Goal: Transaction & Acquisition: Download file/media

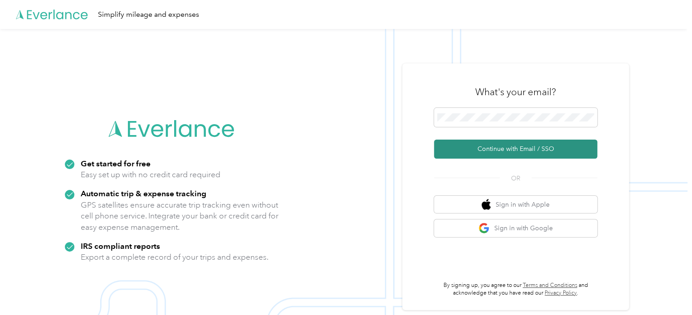
click at [497, 150] on button "Continue with Email / SSO" at bounding box center [515, 149] width 163 height 19
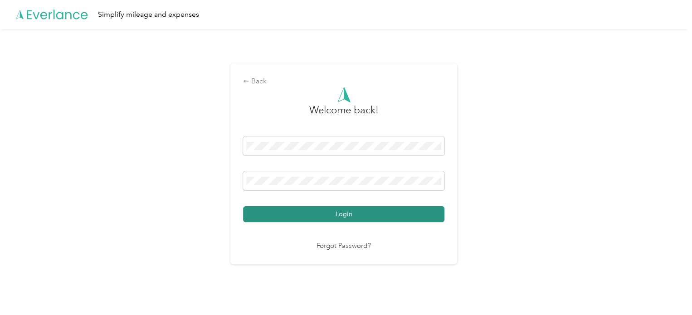
click at [370, 215] on button "Login" at bounding box center [343, 214] width 201 height 16
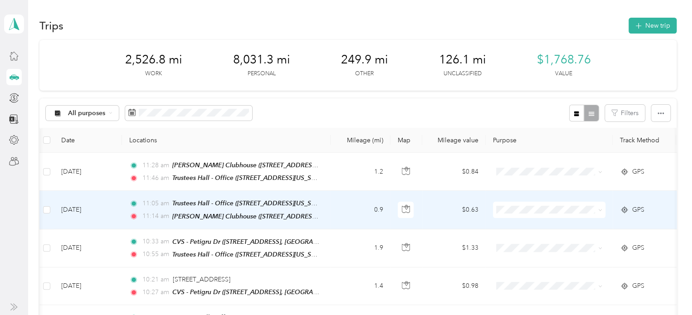
scroll to position [0, 11]
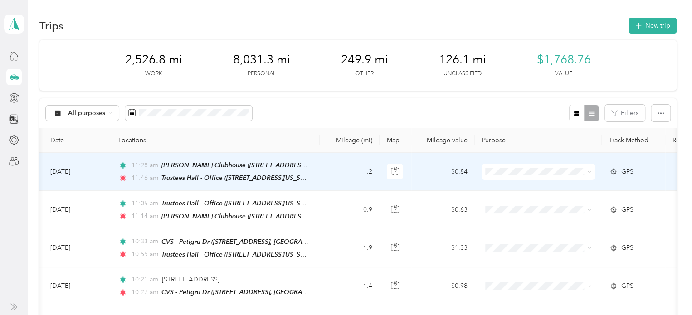
click at [588, 171] on icon at bounding box center [589, 172] width 4 height 4
click at [533, 188] on span "Work" at bounding box center [546, 188] width 84 height 10
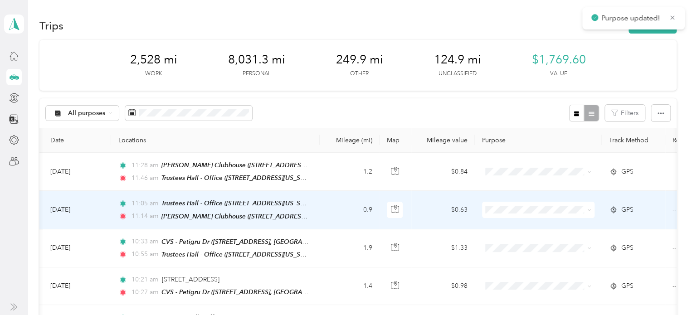
click at [591, 207] on span at bounding box center [538, 210] width 112 height 16
click at [588, 208] on icon at bounding box center [589, 210] width 4 height 4
click at [524, 98] on li "Work" at bounding box center [538, 94] width 112 height 16
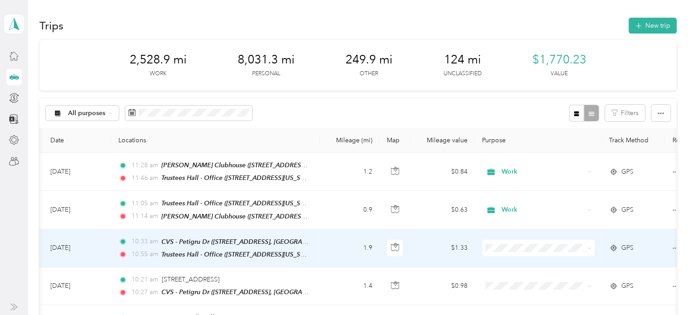
click at [512, 130] on span "Work" at bounding box center [546, 129] width 84 height 10
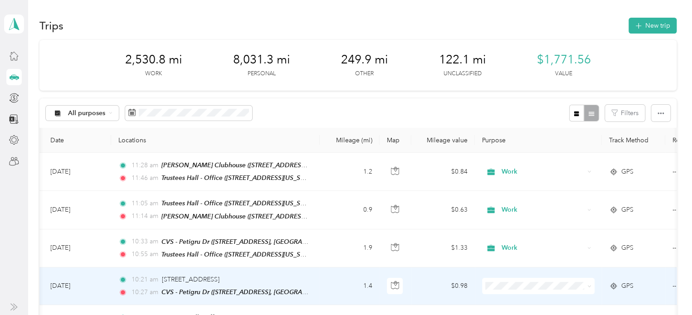
click at [589, 286] on icon at bounding box center [589, 287] width 3 height 2
click at [544, 171] on li "Work" at bounding box center [538, 168] width 112 height 16
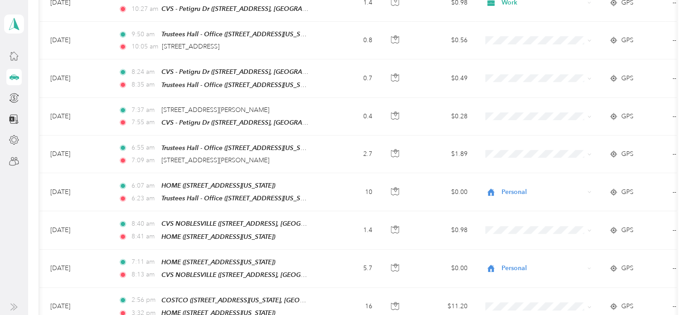
scroll to position [285, 0]
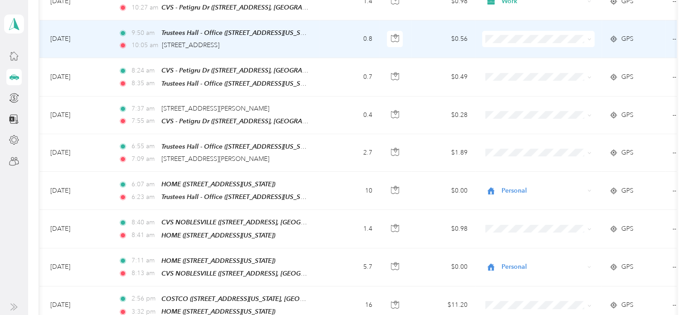
click at [587, 38] on span at bounding box center [589, 39] width 4 height 8
click at [589, 34] on span at bounding box center [587, 39] width 7 height 10
click at [589, 37] on icon at bounding box center [589, 39] width 4 height 4
click at [560, 48] on span "Work" at bounding box center [546, 50] width 84 height 10
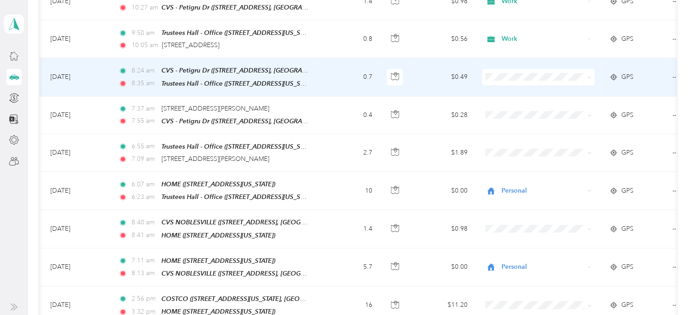
click at [590, 75] on icon at bounding box center [589, 77] width 4 height 4
click at [550, 87] on span "Work" at bounding box center [546, 85] width 84 height 10
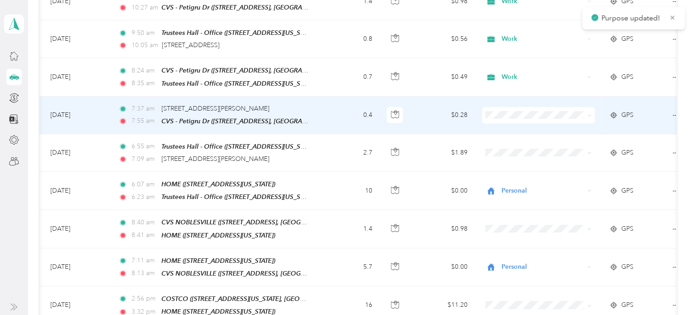
click at [589, 113] on icon at bounding box center [589, 115] width 4 height 4
click at [566, 126] on span "Work" at bounding box center [546, 121] width 84 height 10
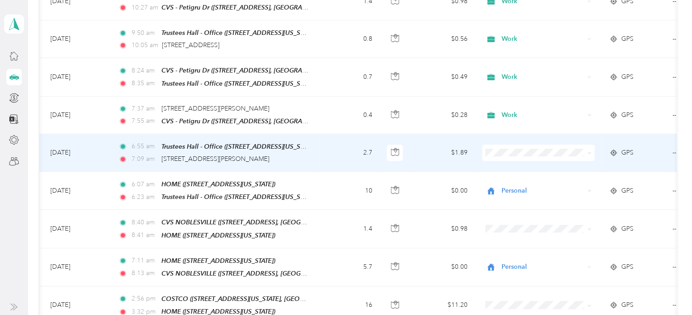
click at [591, 148] on span at bounding box center [538, 153] width 112 height 16
click at [588, 151] on icon at bounding box center [589, 153] width 4 height 4
click at [558, 161] on span "Work" at bounding box center [546, 164] width 84 height 10
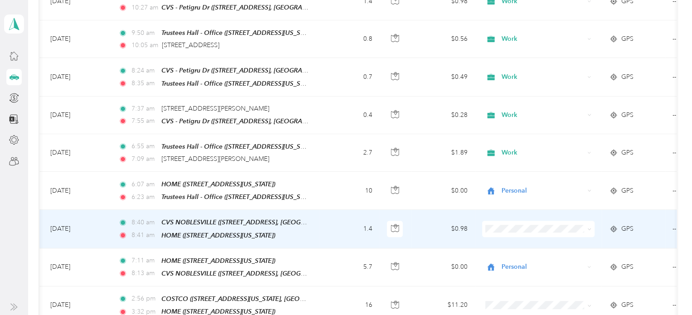
click at [589, 227] on icon at bounding box center [589, 229] width 4 height 4
click at [560, 121] on span "Personal" at bounding box center [546, 122] width 84 height 10
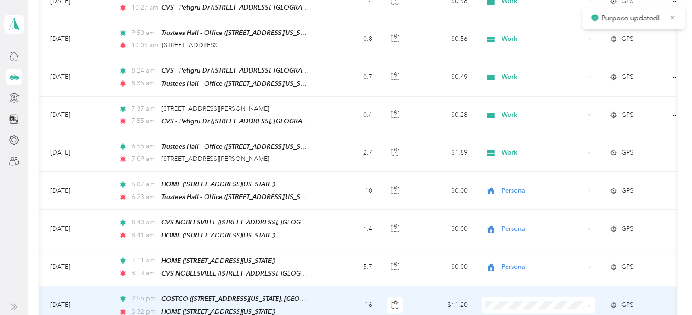
click at [586, 300] on span at bounding box center [587, 305] width 7 height 10
click at [587, 304] on icon at bounding box center [589, 306] width 4 height 4
click at [546, 195] on span "Personal" at bounding box center [546, 199] width 84 height 10
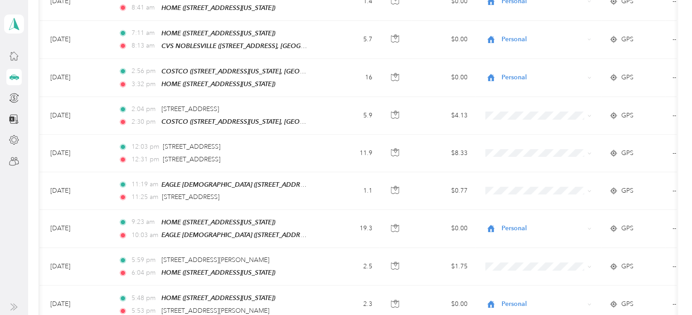
scroll to position [523, 0]
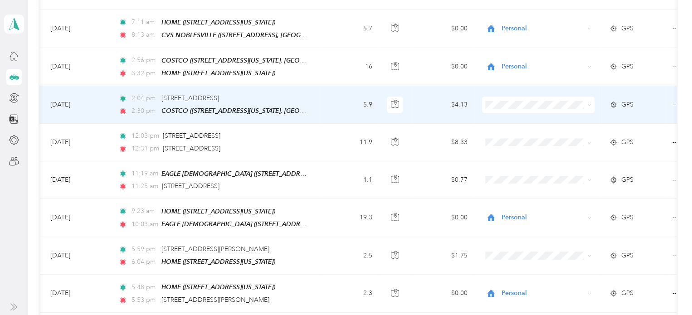
click at [588, 103] on icon at bounding box center [589, 105] width 4 height 4
click at [552, 129] on li "Personal" at bounding box center [538, 123] width 112 height 16
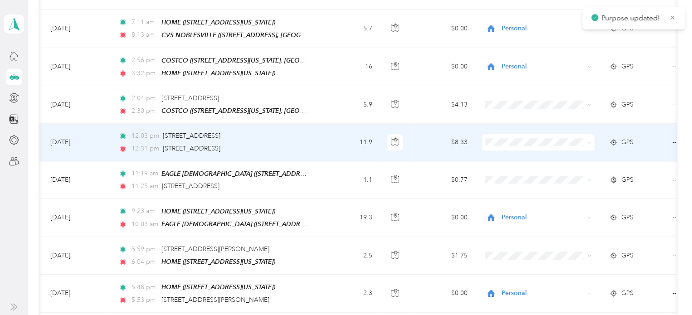
click at [588, 141] on icon at bounding box center [589, 143] width 4 height 4
click at [552, 163] on span "Personal" at bounding box center [546, 163] width 84 height 10
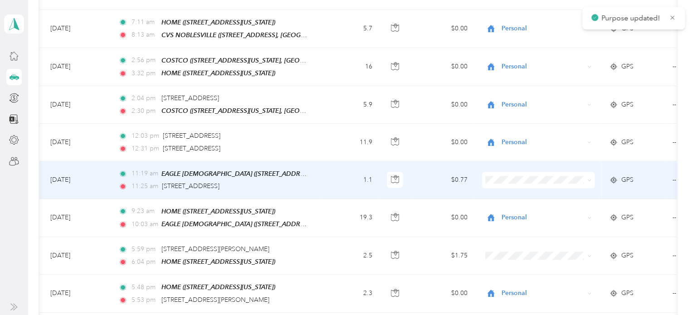
click at [586, 175] on span at bounding box center [587, 180] width 7 height 10
click at [587, 178] on icon at bounding box center [589, 180] width 4 height 4
click at [544, 203] on li "Personal" at bounding box center [538, 201] width 112 height 16
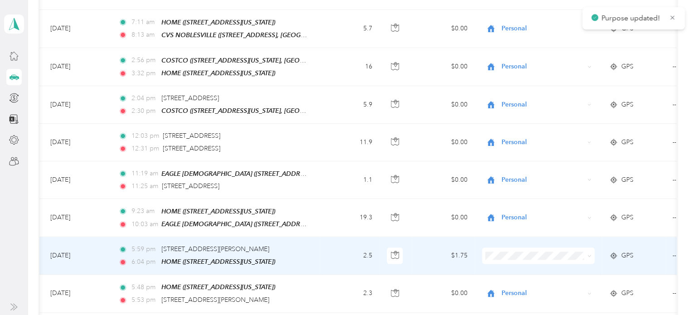
click at [593, 248] on span at bounding box center [538, 256] width 112 height 16
click at [587, 254] on icon at bounding box center [589, 256] width 4 height 4
click at [534, 146] on span "Personal" at bounding box center [546, 146] width 84 height 10
click at [584, 248] on div "Personal" at bounding box center [538, 256] width 112 height 16
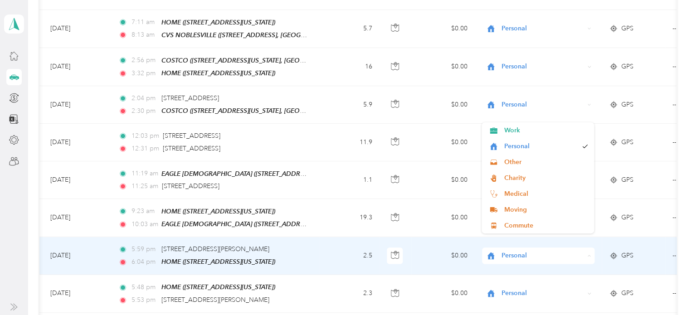
click at [584, 248] on div "Personal" at bounding box center [538, 256] width 112 height 16
click at [552, 251] on span "Personal" at bounding box center [542, 256] width 83 height 10
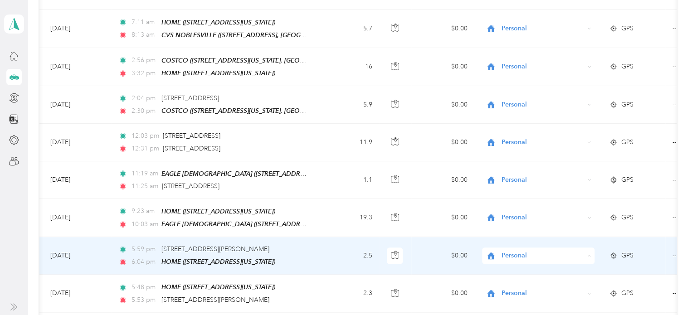
click at [544, 142] on span "Personal" at bounding box center [540, 146] width 73 height 10
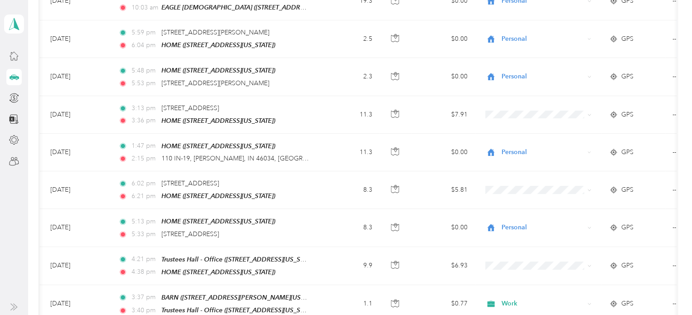
scroll to position [752, 0]
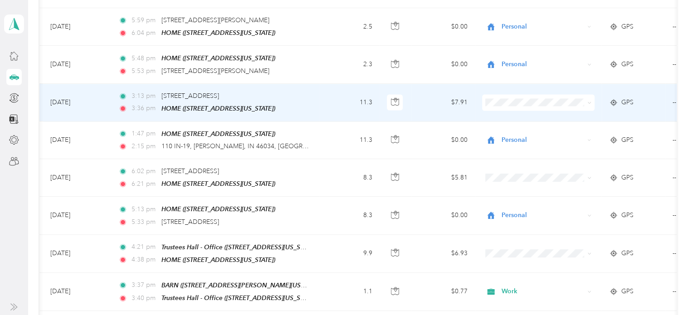
click at [588, 98] on span at bounding box center [589, 102] width 4 height 8
click at [589, 101] on icon at bounding box center [589, 103] width 4 height 4
click at [555, 122] on li "Personal" at bounding box center [538, 121] width 112 height 16
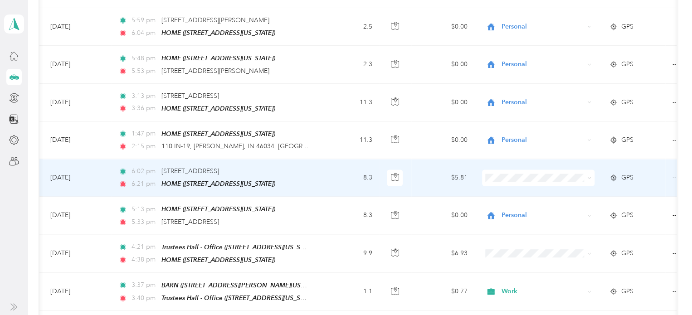
click at [591, 170] on span at bounding box center [538, 178] width 112 height 16
click at [589, 176] on icon at bounding box center [589, 178] width 4 height 4
click at [544, 199] on ol "Work Personal Other Charity Medical Moving Commute" at bounding box center [538, 224] width 112 height 111
click at [587, 176] on icon at bounding box center [589, 178] width 4 height 4
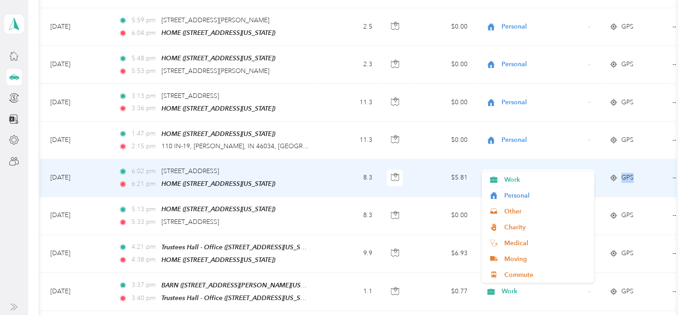
click at [587, 176] on icon at bounding box center [589, 178] width 4 height 4
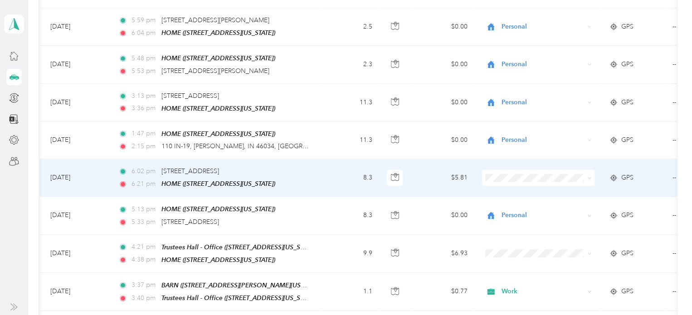
click at [587, 176] on icon at bounding box center [589, 178] width 4 height 4
click at [563, 200] on ol "Work Personal Other Charity Medical Moving Commute" at bounding box center [538, 225] width 112 height 111
click at [587, 176] on icon at bounding box center [589, 178] width 4 height 4
click at [565, 192] on span "Personal" at bounding box center [546, 193] width 84 height 10
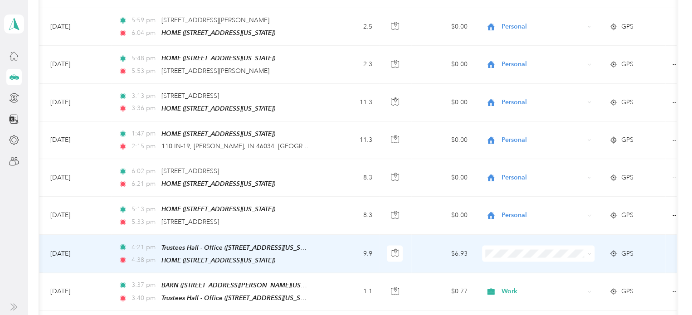
click at [589, 249] on span at bounding box center [589, 253] width 4 height 8
click at [587, 252] on icon at bounding box center [589, 254] width 4 height 4
click at [531, 139] on span "Personal" at bounding box center [546, 141] width 84 height 10
click at [547, 255] on td "Personal" at bounding box center [538, 254] width 127 height 38
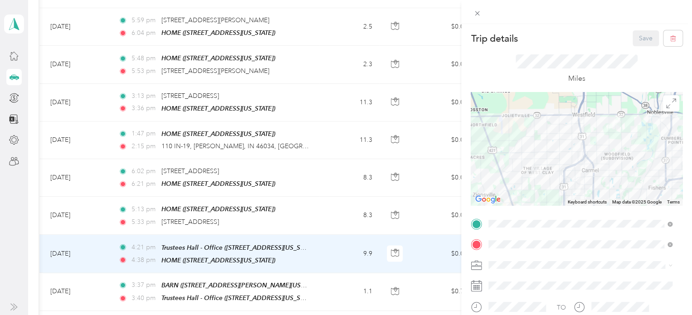
click at [18, 76] on div "Trip details Save This trip cannot be edited because it is either under review,…" at bounding box center [346, 157] width 692 height 315
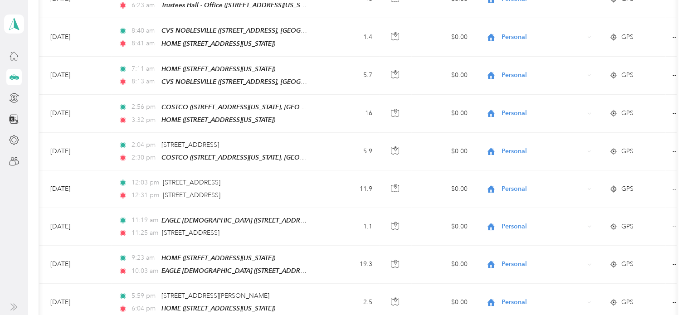
scroll to position [17, 0]
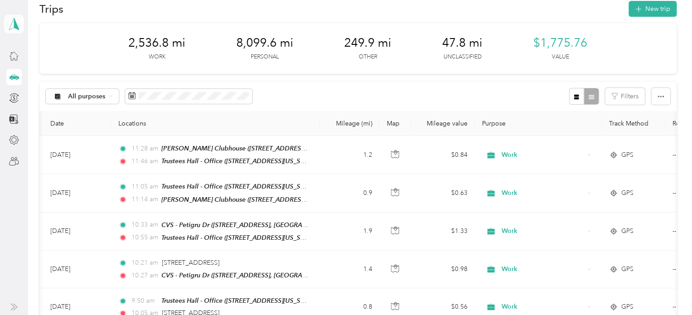
click at [19, 27] on icon at bounding box center [14, 24] width 14 height 13
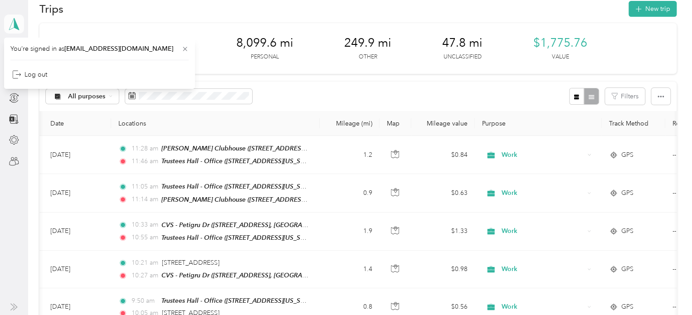
click at [19, 27] on icon at bounding box center [14, 24] width 14 height 13
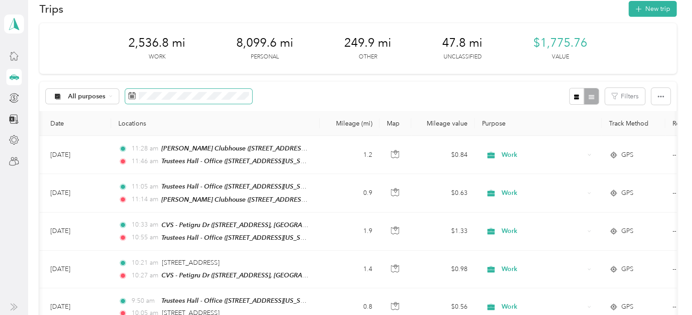
click at [157, 101] on span at bounding box center [188, 96] width 127 height 15
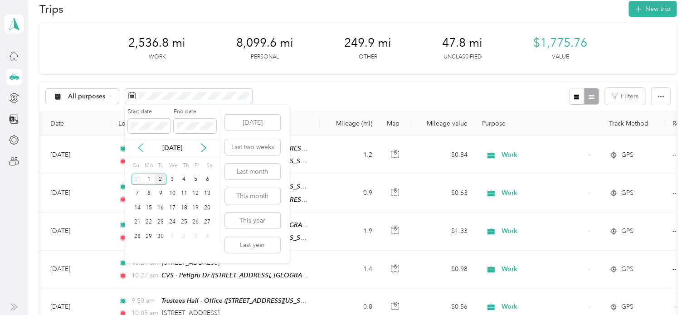
click at [143, 148] on icon at bounding box center [140, 147] width 9 height 9
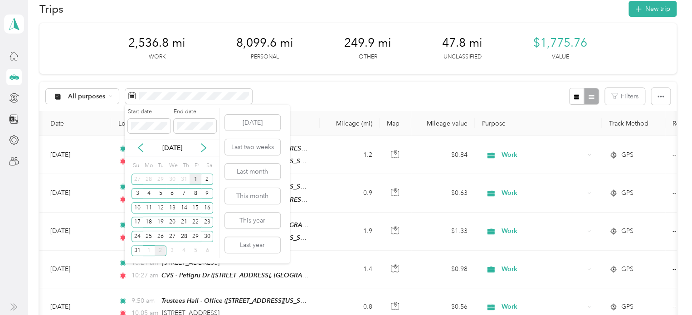
click at [195, 183] on div "1" at bounding box center [196, 179] width 12 height 11
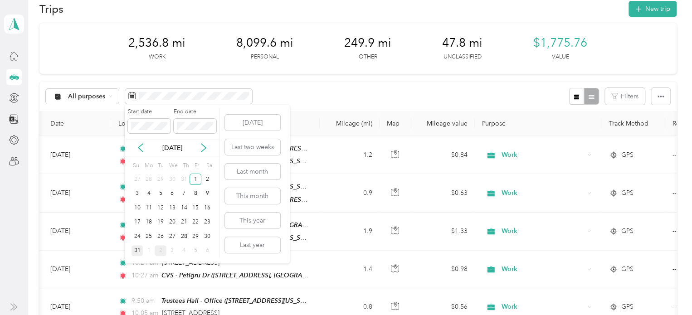
click at [139, 249] on div "31" at bounding box center [137, 250] width 12 height 11
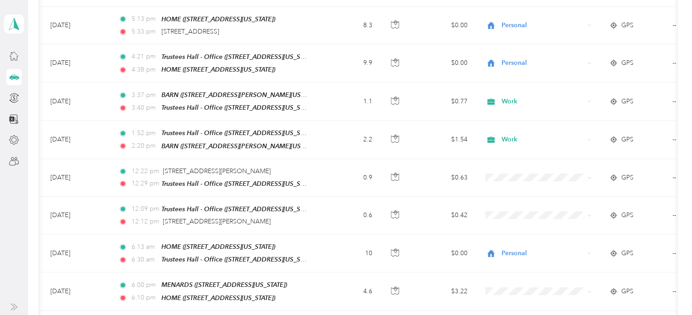
scroll to position [526, 0]
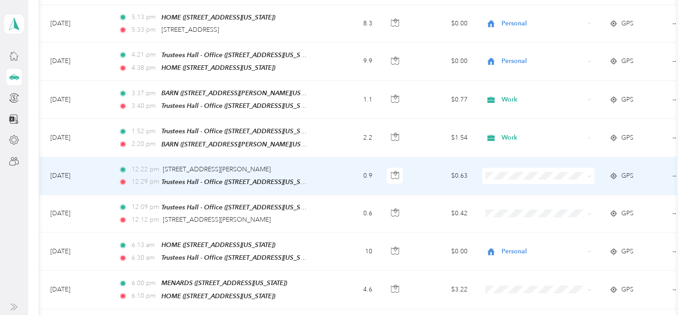
click at [511, 181] on span "Work" at bounding box center [546, 178] width 84 height 10
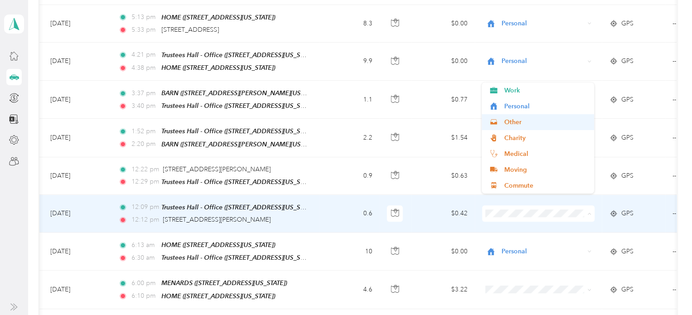
click at [508, 128] on li "Other" at bounding box center [538, 122] width 112 height 16
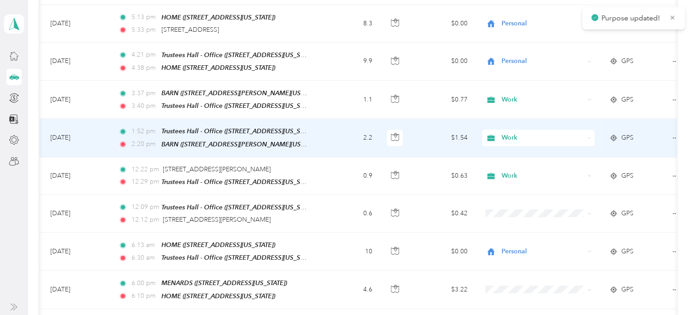
scroll to position [527, 0]
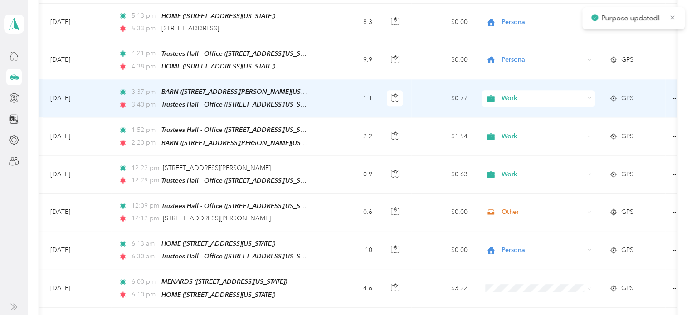
click at [505, 95] on div "Work" at bounding box center [538, 98] width 112 height 16
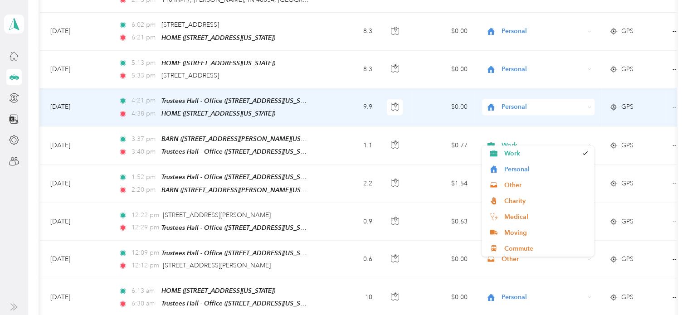
scroll to position [480, 0]
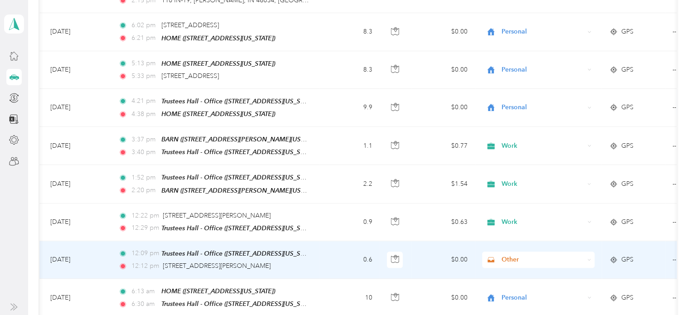
click at [574, 258] on td "Other" at bounding box center [538, 260] width 127 height 38
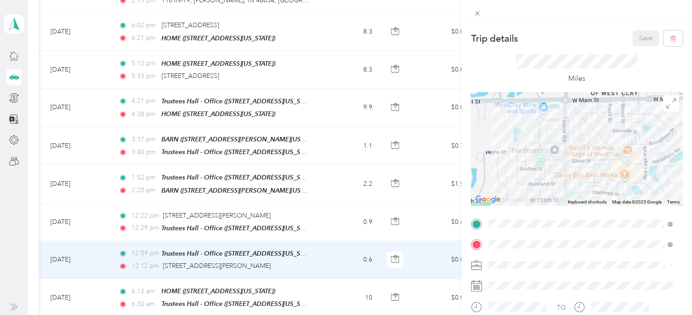
click at [440, 157] on div "Trip details Save This trip cannot be edited because it is either under review,…" at bounding box center [346, 157] width 692 height 315
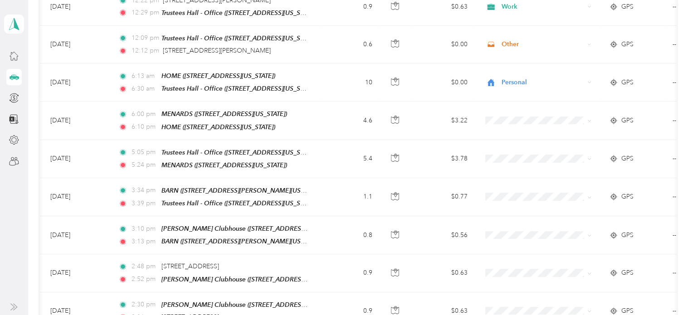
scroll to position [696, 0]
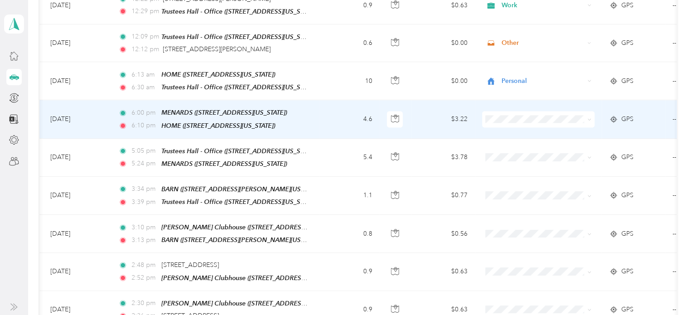
click at [546, 111] on span at bounding box center [538, 119] width 112 height 16
click at [545, 140] on li "Personal" at bounding box center [538, 137] width 112 height 16
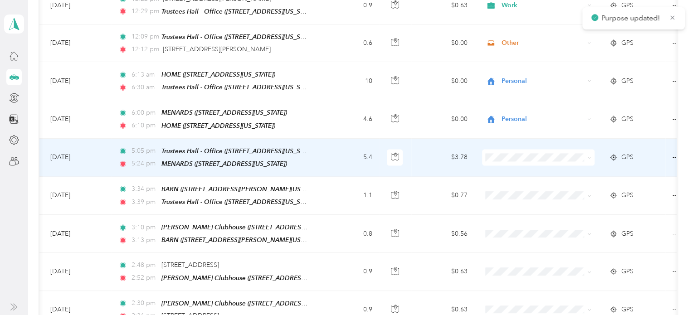
click at [589, 156] on icon at bounding box center [589, 158] width 4 height 4
click at [557, 161] on li "Work" at bounding box center [538, 156] width 112 height 16
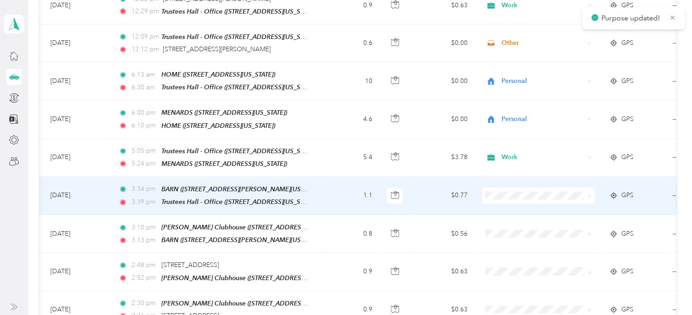
click at [590, 191] on span at bounding box center [589, 195] width 4 height 8
click at [591, 187] on span at bounding box center [538, 195] width 112 height 16
click at [587, 194] on icon at bounding box center [589, 196] width 4 height 4
click at [548, 200] on li "Work" at bounding box center [538, 197] width 112 height 16
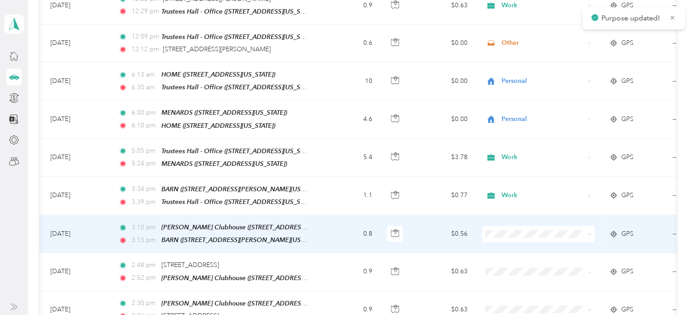
click at [586, 229] on span at bounding box center [587, 234] width 7 height 10
click at [590, 232] on icon at bounding box center [589, 234] width 4 height 4
click at [540, 104] on span "Work" at bounding box center [546, 101] width 84 height 10
click at [589, 232] on icon at bounding box center [589, 234] width 4 height 4
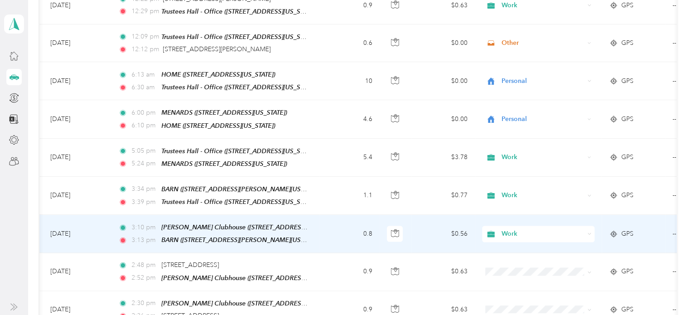
click at [546, 108] on li "Work" at bounding box center [538, 106] width 112 height 16
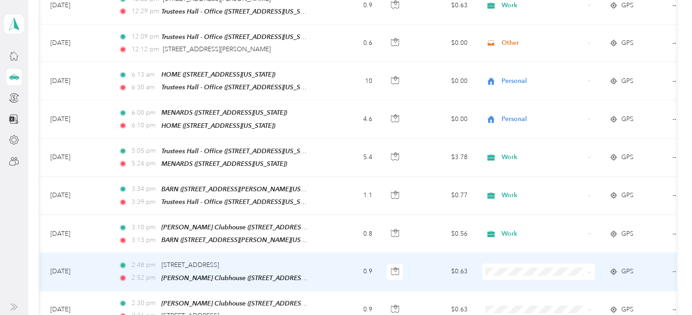
click at [590, 270] on icon at bounding box center [589, 272] width 4 height 4
click at [533, 143] on span "Work" at bounding box center [546, 139] width 84 height 10
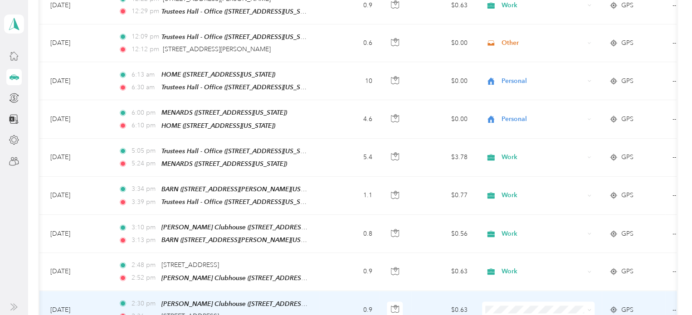
click at [589, 308] on icon at bounding box center [589, 310] width 4 height 4
click at [549, 184] on ol "Work Personal Other Charity Medical Moving Commute" at bounding box center [538, 222] width 112 height 111
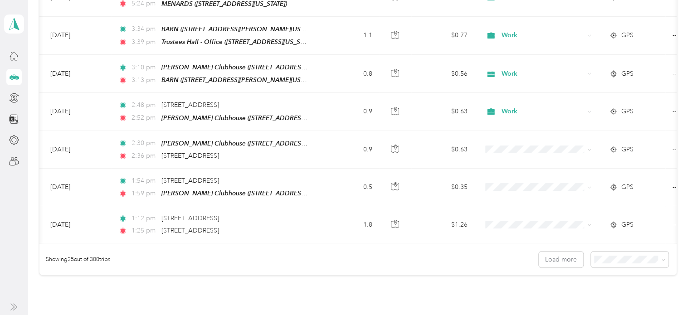
scroll to position [858, 0]
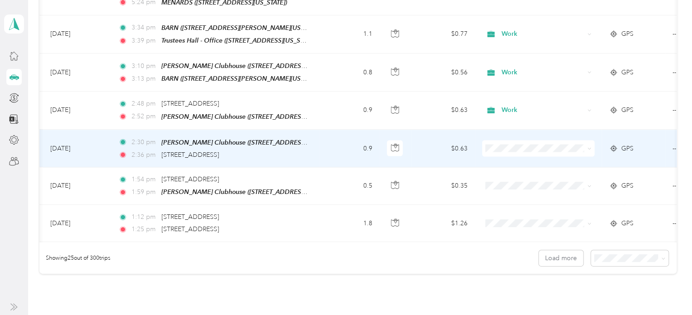
click at [588, 148] on icon at bounding box center [589, 149] width 3 height 2
click at [560, 149] on li "Work" at bounding box center [538, 148] width 112 height 16
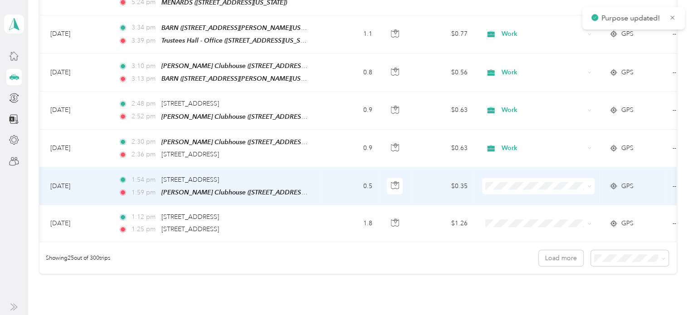
click at [589, 184] on icon at bounding box center [589, 186] width 4 height 4
click at [565, 186] on li "Work" at bounding box center [538, 185] width 112 height 16
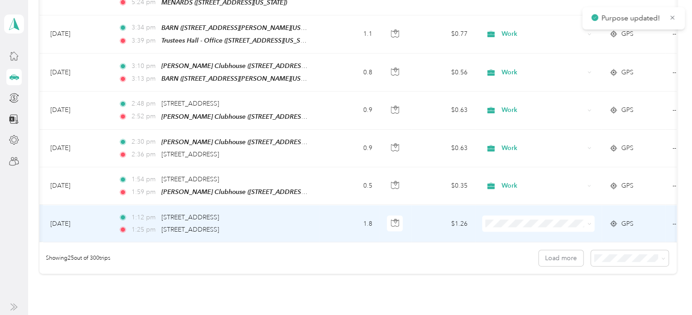
click at [590, 222] on icon at bounding box center [589, 224] width 4 height 4
click at [533, 94] on li "Work" at bounding box center [538, 93] width 112 height 16
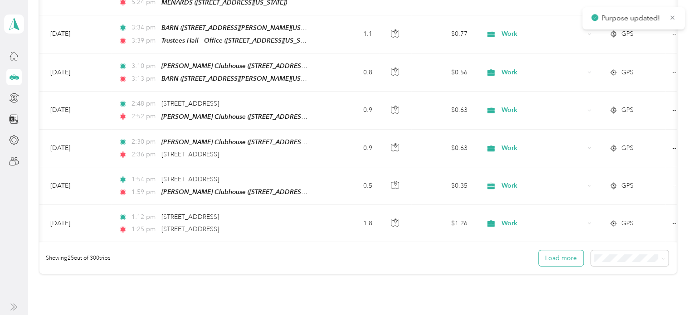
click at [573, 251] on button "Load more" at bounding box center [561, 258] width 44 height 16
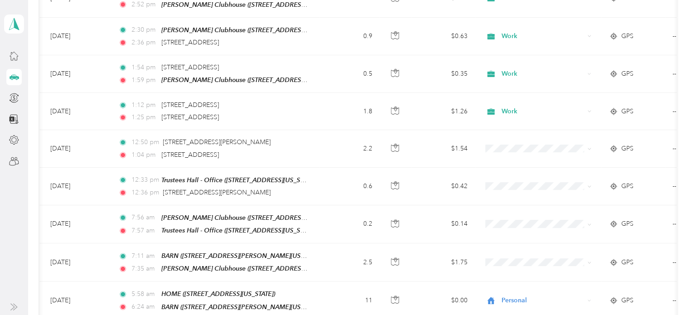
scroll to position [972, 0]
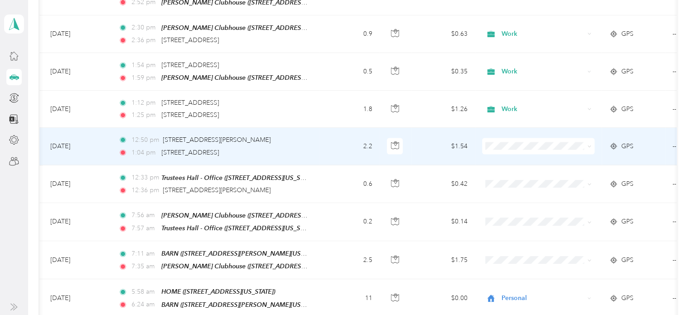
click at [589, 145] on icon at bounding box center [589, 147] width 4 height 4
click at [546, 147] on li "Work" at bounding box center [538, 145] width 112 height 16
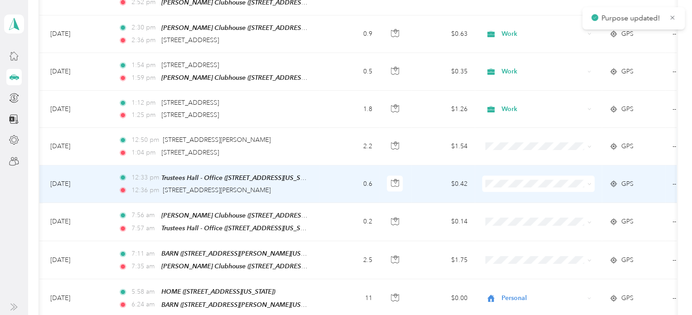
click at [588, 182] on icon at bounding box center [589, 184] width 4 height 4
click at [566, 183] on li "Work" at bounding box center [538, 178] width 112 height 16
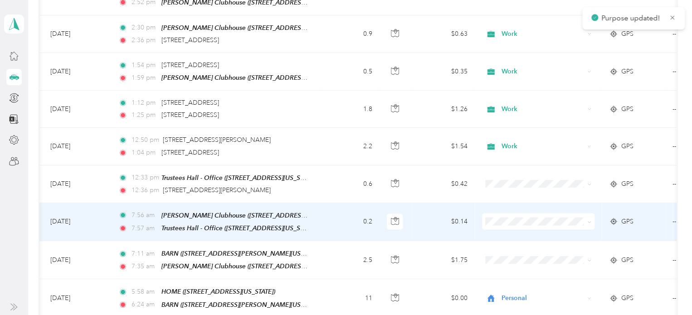
click at [586, 217] on span at bounding box center [587, 222] width 7 height 10
click at [587, 220] on icon at bounding box center [589, 222] width 4 height 4
click at [531, 92] on li "Work" at bounding box center [538, 91] width 112 height 16
click at [585, 214] on div "Work" at bounding box center [538, 222] width 112 height 16
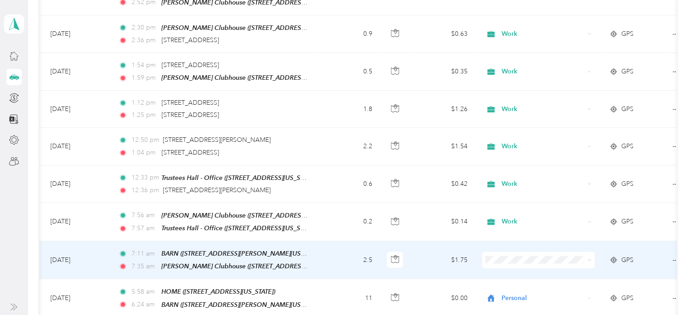
click at [582, 252] on span at bounding box center [538, 260] width 112 height 16
drag, startPoint x: 582, startPoint y: 244, endPoint x: 588, endPoint y: 238, distance: 8.7
click at [588, 252] on span at bounding box center [538, 260] width 112 height 16
click at [588, 256] on span at bounding box center [589, 260] width 4 height 8
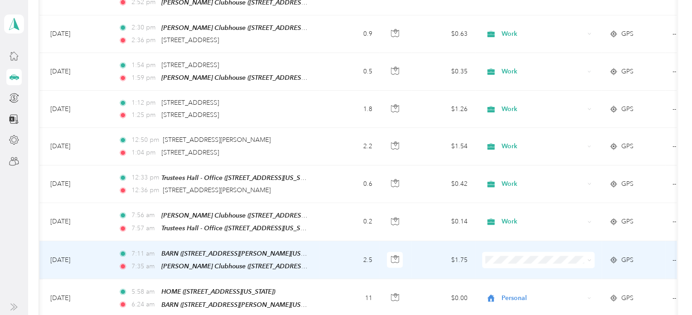
click at [589, 258] on icon at bounding box center [589, 260] width 4 height 4
click at [555, 131] on ol "Work Personal Other Charity Medical Moving Commute" at bounding box center [538, 170] width 112 height 111
click at [590, 258] on icon at bounding box center [589, 260] width 4 height 4
click at [556, 123] on span "Work" at bounding box center [546, 124] width 84 height 10
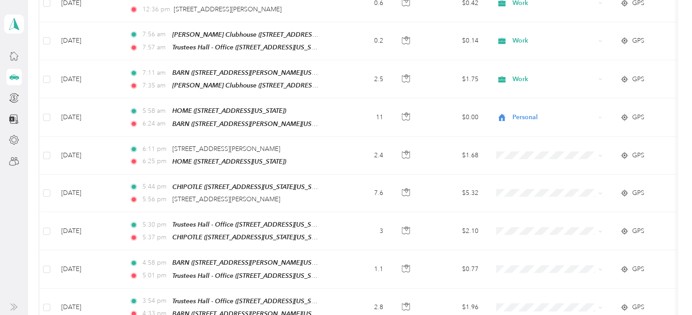
scroll to position [1155, 0]
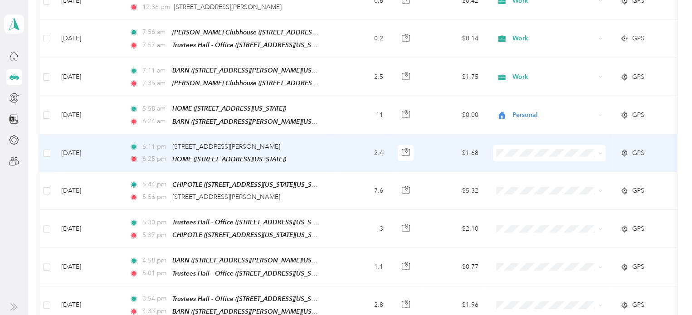
click at [601, 151] on icon at bounding box center [600, 153] width 4 height 4
click at [558, 165] on li "Personal" at bounding box center [549, 161] width 112 height 16
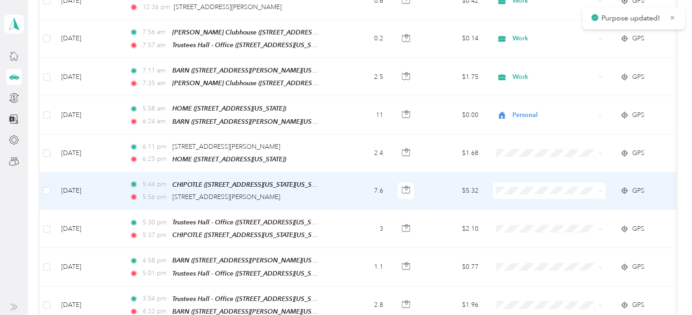
click at [600, 189] on icon at bounding box center [600, 191] width 4 height 4
click at [560, 203] on li "Personal" at bounding box center [549, 202] width 112 height 16
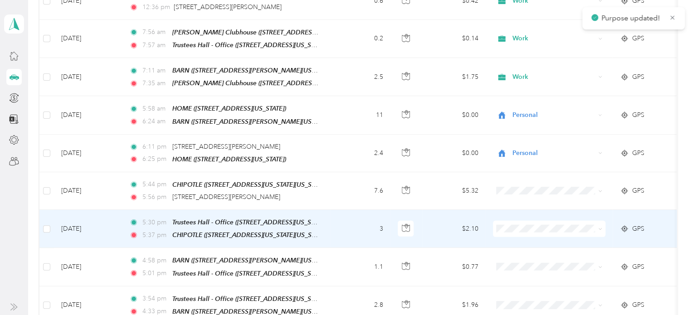
click at [599, 227] on icon at bounding box center [600, 229] width 4 height 4
click at [544, 107] on span "Personal" at bounding box center [557, 109] width 84 height 10
click at [604, 221] on span at bounding box center [549, 229] width 112 height 16
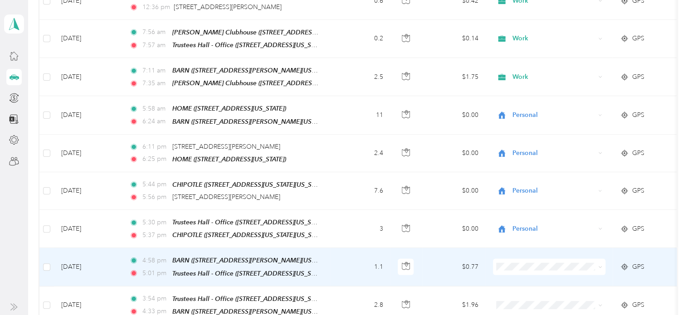
click at [601, 265] on icon at bounding box center [600, 267] width 4 height 4
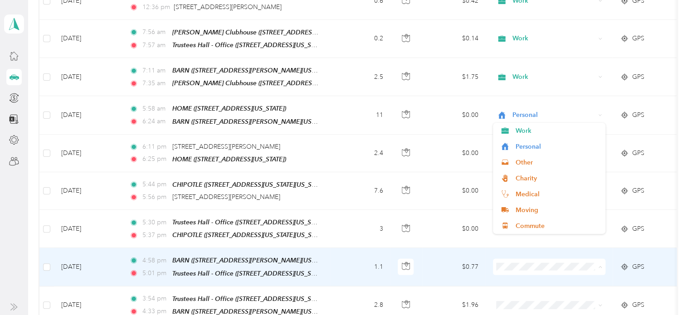
click at [598, 259] on span at bounding box center [549, 267] width 112 height 16
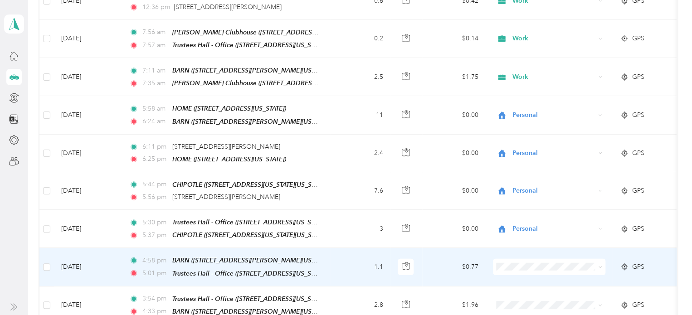
click at [554, 134] on ol "Work Personal Other Charity Medical Moving Commute" at bounding box center [549, 173] width 112 height 111
click at [600, 263] on span at bounding box center [600, 267] width 4 height 8
click at [599, 263] on span at bounding box center [600, 267] width 4 height 8
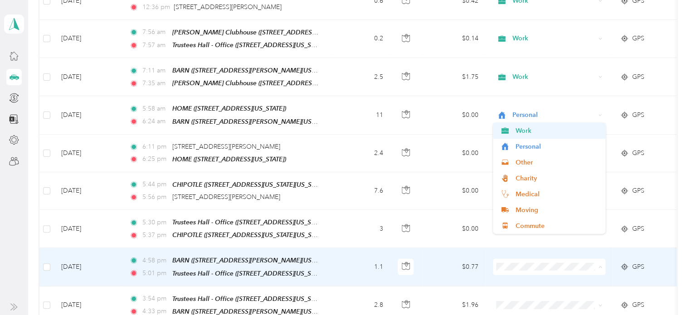
click at [552, 127] on span "Work" at bounding box center [557, 131] width 84 height 10
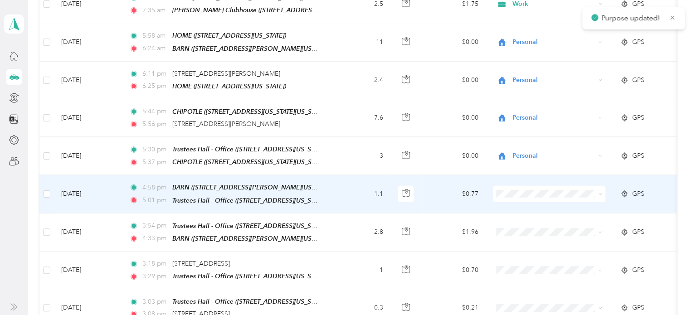
scroll to position [1261, 0]
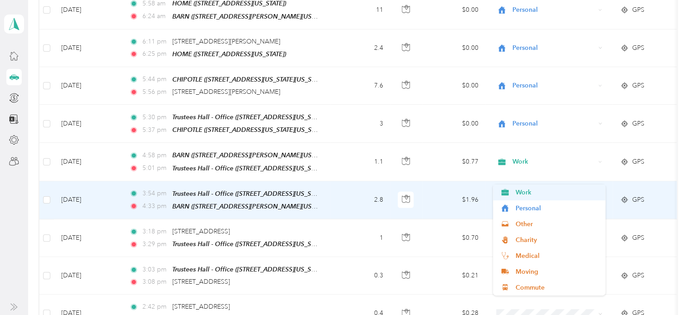
click at [565, 190] on span "Work" at bounding box center [557, 193] width 84 height 10
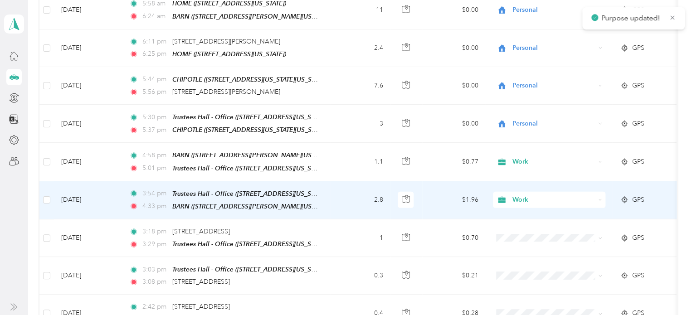
click at [598, 236] on icon at bounding box center [600, 238] width 4 height 4
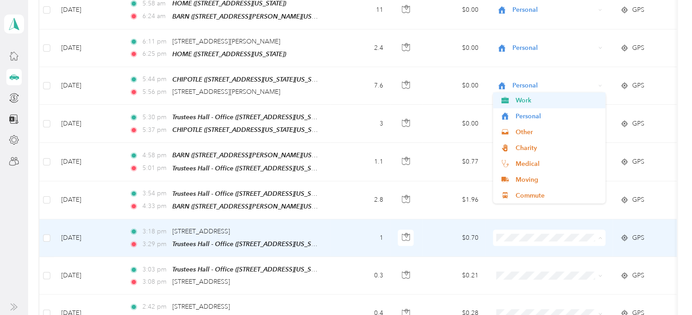
click at [571, 99] on span "Work" at bounding box center [557, 101] width 84 height 10
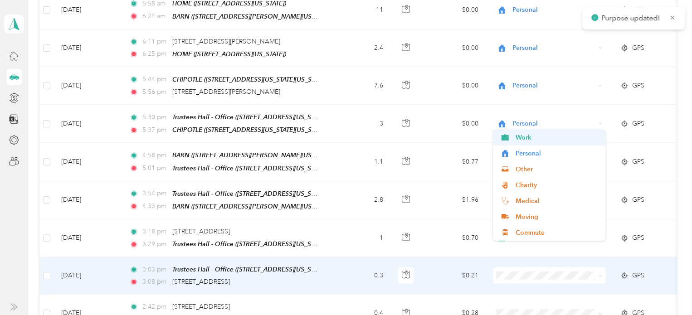
click at [556, 136] on span "Work" at bounding box center [557, 138] width 84 height 10
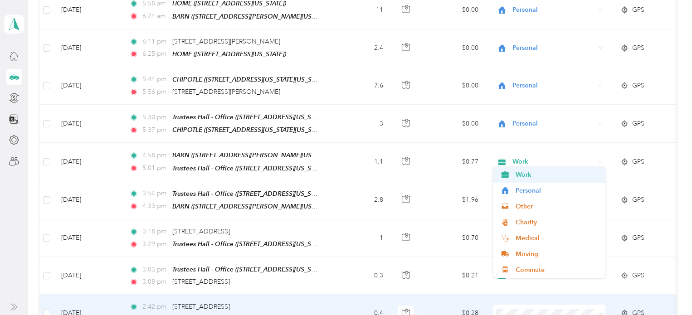
click at [560, 178] on span "Work" at bounding box center [557, 175] width 84 height 10
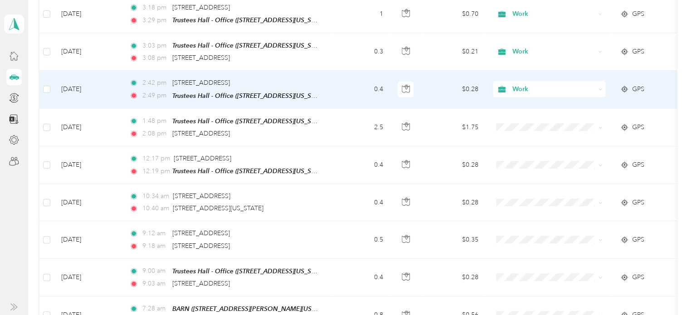
scroll to position [1485, 0]
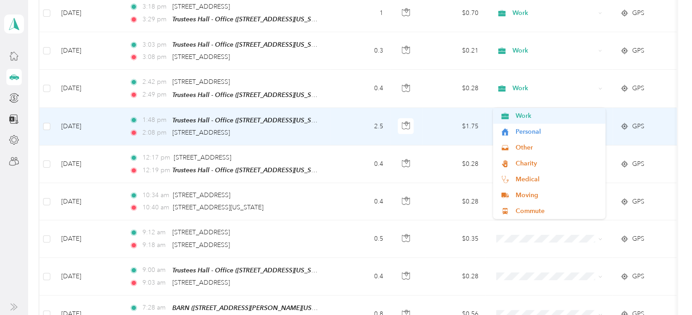
click at [564, 116] on span "Work" at bounding box center [557, 116] width 84 height 10
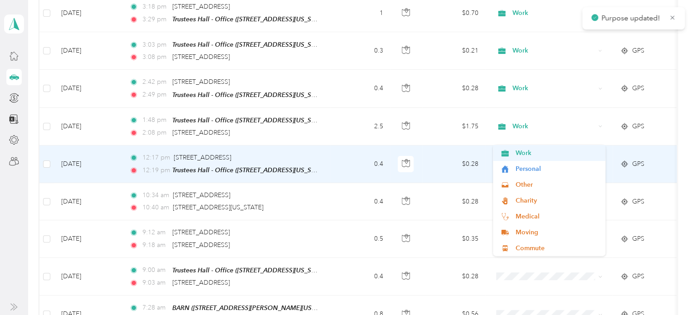
click at [560, 152] on span "Work" at bounding box center [557, 153] width 84 height 10
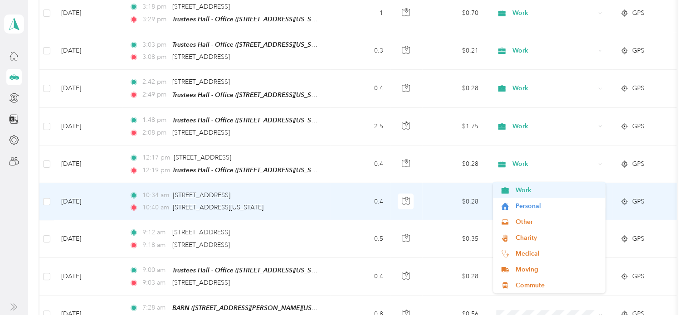
click at [557, 185] on span "Work" at bounding box center [557, 190] width 84 height 10
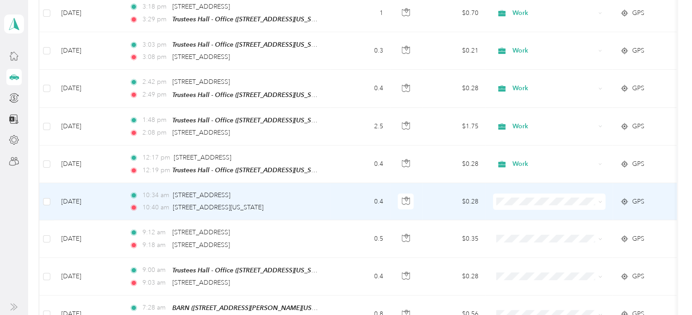
click at [557, 185] on span "Work" at bounding box center [557, 190] width 84 height 10
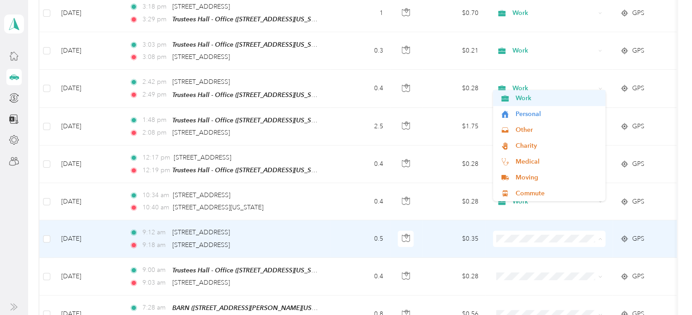
click at [566, 98] on span "Work" at bounding box center [557, 98] width 84 height 10
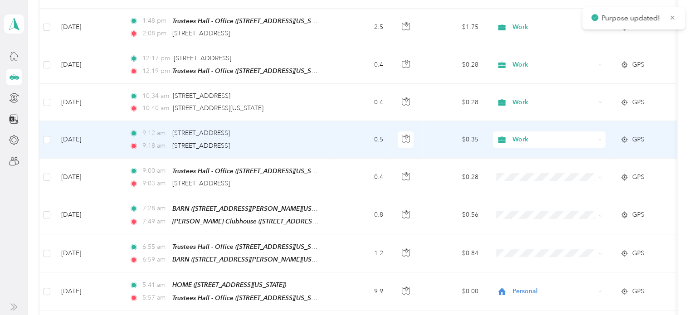
scroll to position [1598, 0]
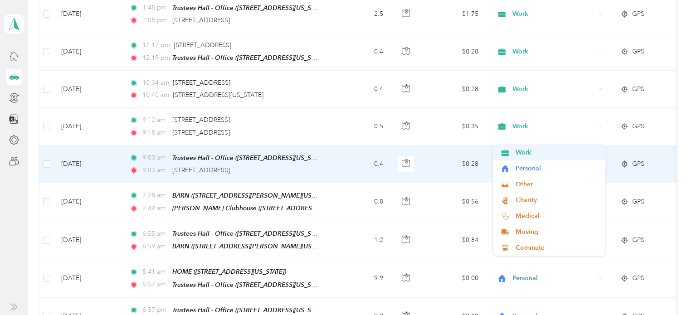
click at [553, 150] on span "Work" at bounding box center [557, 153] width 84 height 10
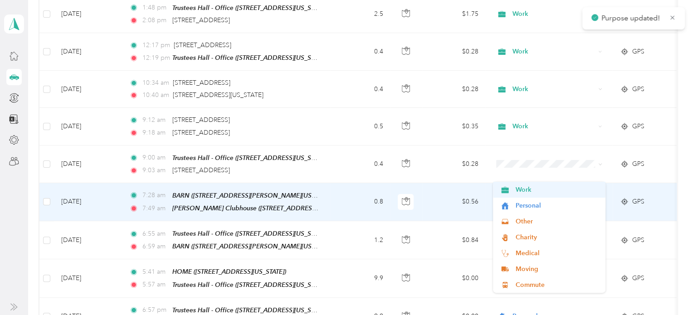
click at [554, 190] on span "Work" at bounding box center [557, 190] width 84 height 10
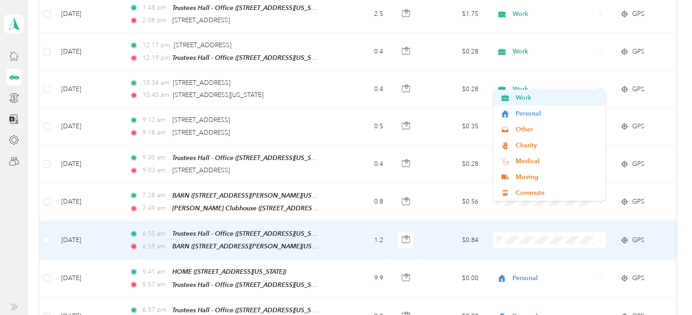
click at [545, 101] on span "Work" at bounding box center [557, 98] width 84 height 10
click at [556, 98] on span "Work" at bounding box center [557, 98] width 84 height 10
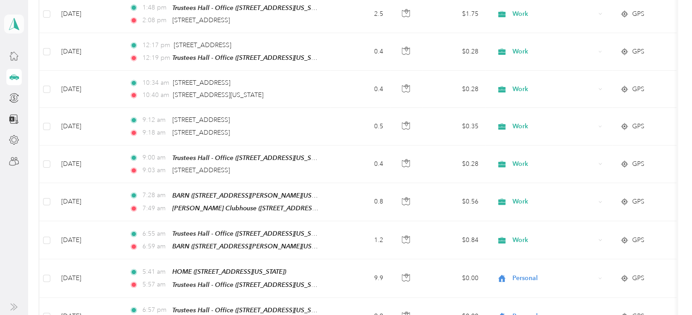
click at [14, 31] on span at bounding box center [14, 24] width 20 height 19
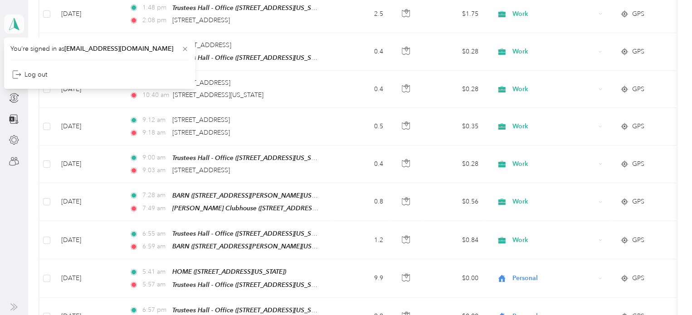
click at [14, 31] on span at bounding box center [14, 24] width 20 height 19
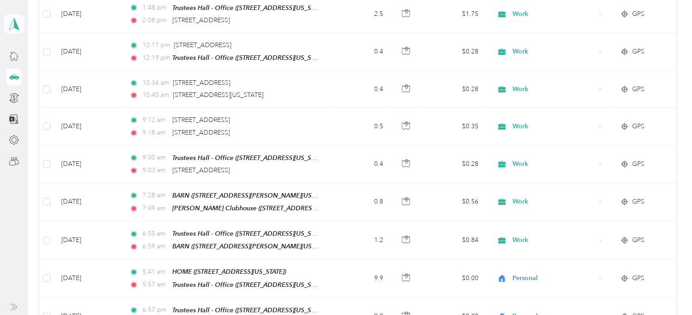
click at [14, 27] on polygon at bounding box center [16, 24] width 5 height 12
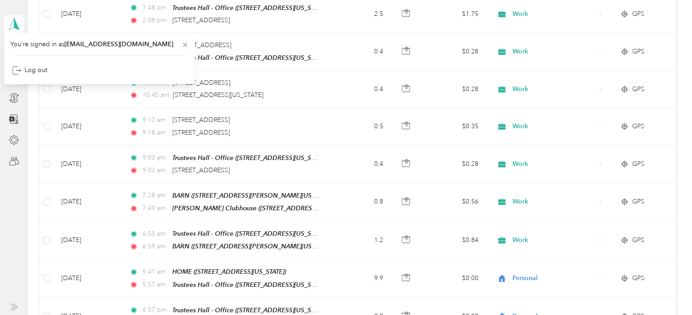
click at [14, 27] on polygon at bounding box center [16, 24] width 5 height 12
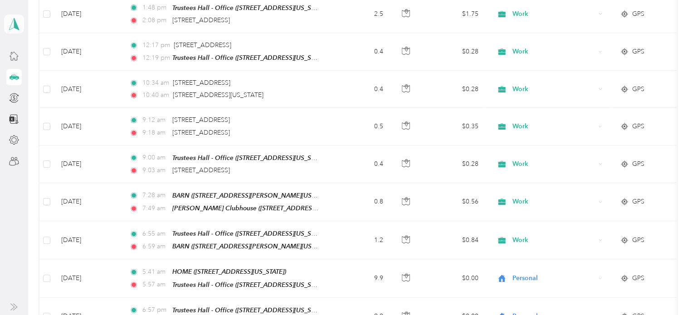
click at [14, 27] on polygon at bounding box center [16, 24] width 5 height 12
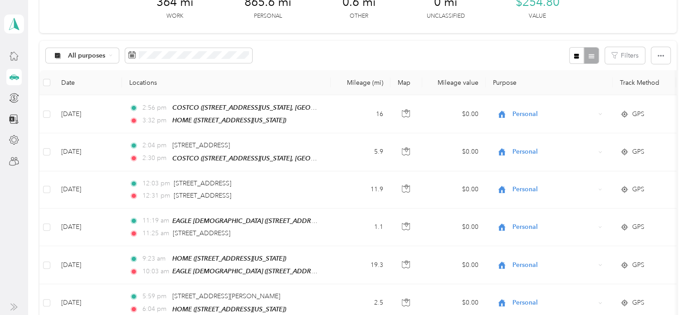
scroll to position [0, 0]
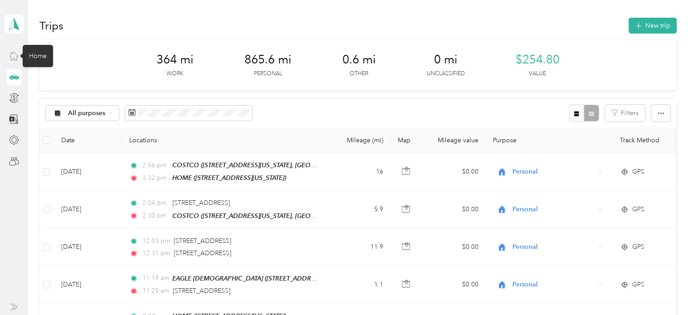
click at [17, 56] on icon at bounding box center [14, 56] width 8 height 8
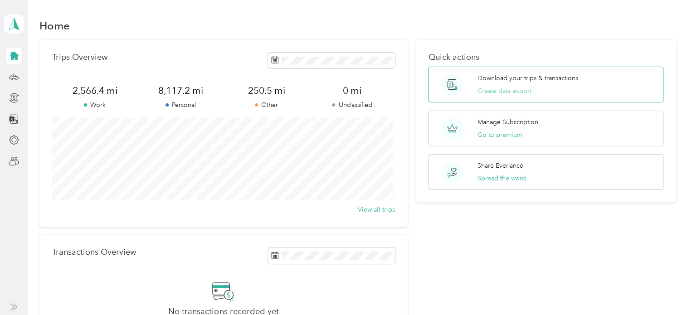
click at [494, 90] on button "Create data export" at bounding box center [504, 91] width 54 height 10
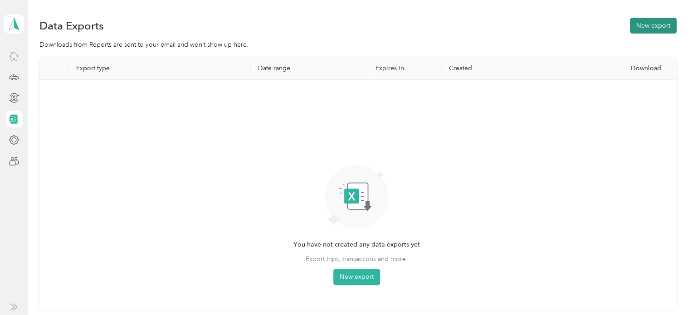
click at [635, 28] on button "New export" at bounding box center [653, 26] width 47 height 16
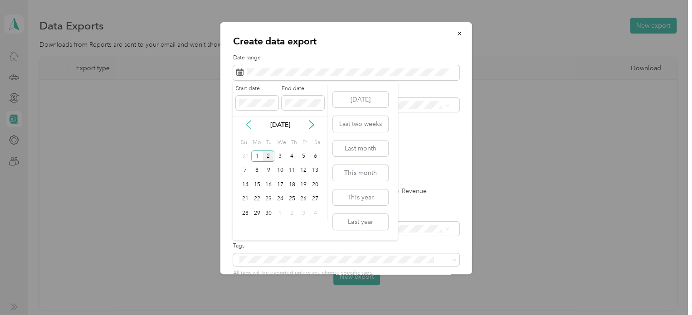
click at [248, 125] on icon at bounding box center [248, 124] width 9 height 9
click at [303, 156] on div "1" at bounding box center [303, 156] width 12 height 11
click at [243, 226] on div "31" at bounding box center [245, 227] width 12 height 11
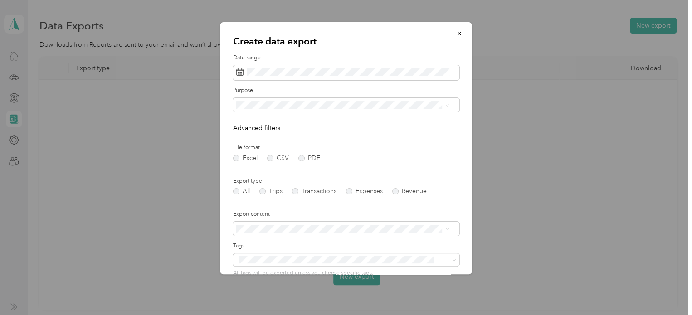
click at [253, 140] on ol "All Work Personal Other Charity Medical Moving Commute" at bounding box center [342, 173] width 219 height 127
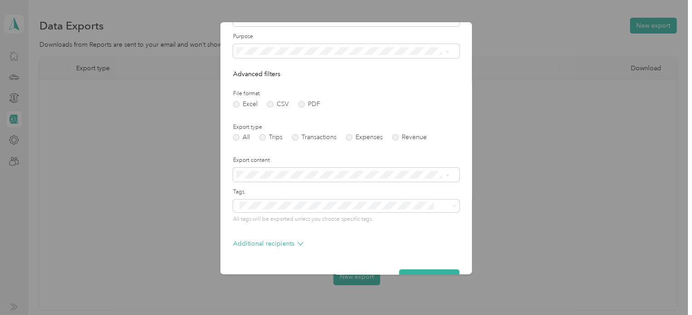
scroll to position [78, 0]
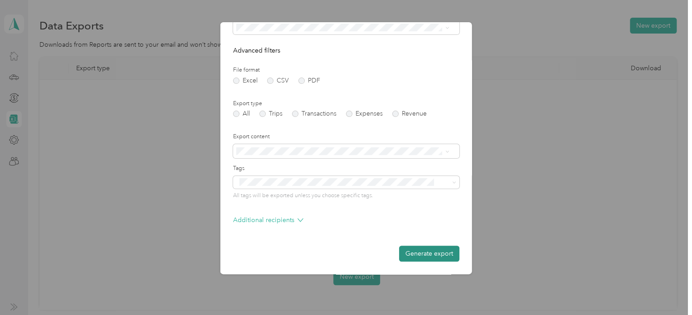
click at [414, 250] on button "Generate export" at bounding box center [429, 254] width 60 height 16
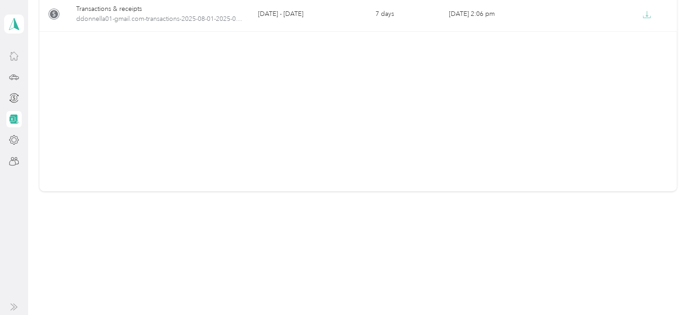
scroll to position [119, 0]
click at [506, 83] on div "Export type Date range Expires in Created Download Trips ddonnella01-gmail.com-…" at bounding box center [357, 64] width 637 height 252
click at [396, 213] on div "Export type Date range Expires in Created Download Trips ddonnella01-gmail.com-…" at bounding box center [357, 80] width 637 height 284
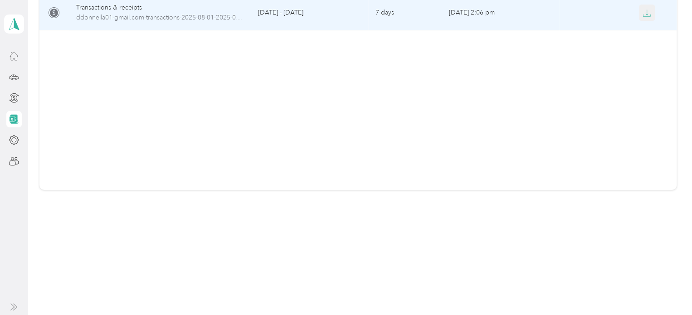
click at [651, 13] on button "button" at bounding box center [647, 13] width 16 height 16
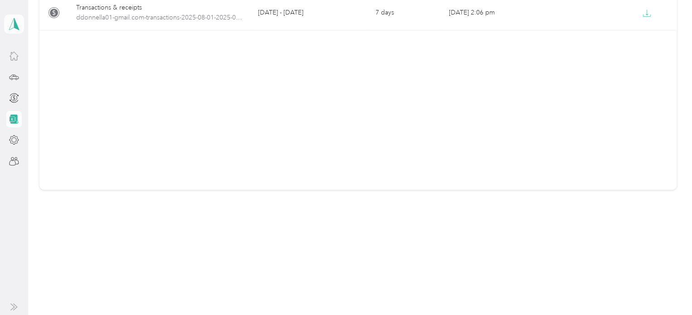
click at [15, 24] on polygon at bounding box center [16, 24] width 5 height 12
click at [58, 51] on div "You’re signed in as [EMAIL_ADDRESS][DOMAIN_NAME] Log out" at bounding box center [99, 58] width 191 height 51
click at [13, 21] on icon at bounding box center [14, 24] width 10 height 12
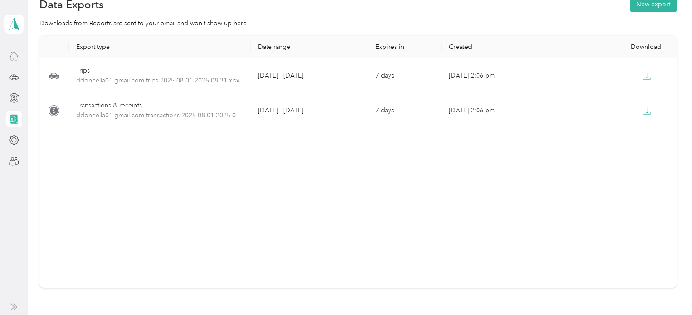
scroll to position [0, 0]
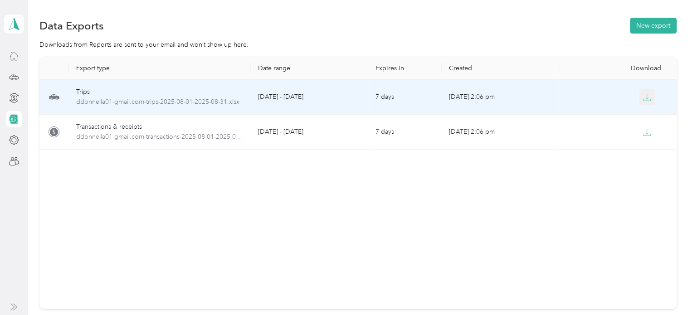
click at [642, 102] on button "button" at bounding box center [647, 97] width 16 height 16
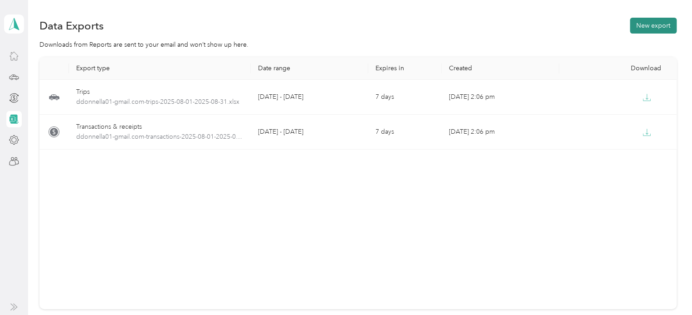
click at [655, 24] on button "New export" at bounding box center [653, 26] width 47 height 16
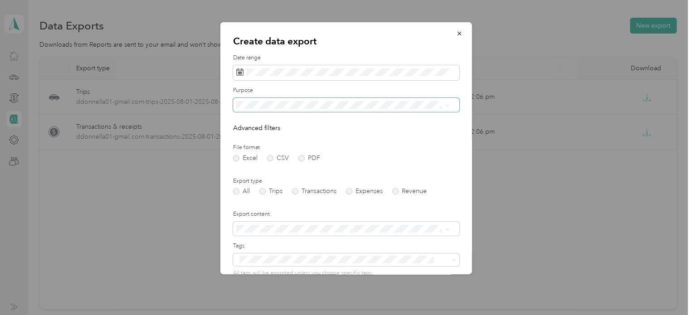
click at [445, 105] on icon at bounding box center [447, 105] width 4 height 4
click at [257, 137] on li "Work" at bounding box center [342, 136] width 219 height 16
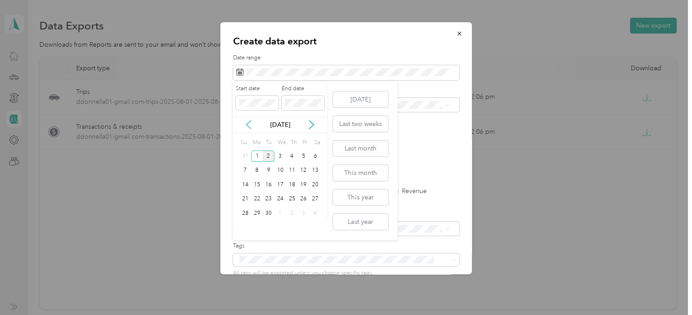
click at [249, 127] on icon at bounding box center [248, 125] width 5 height 8
click at [303, 156] on div "1" at bounding box center [303, 156] width 12 height 11
click at [245, 228] on div "31" at bounding box center [245, 227] width 12 height 11
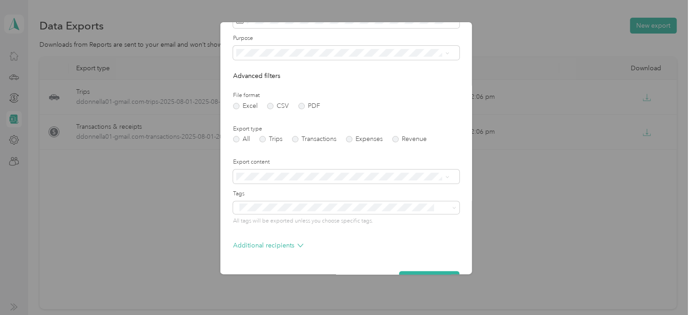
scroll to position [78, 0]
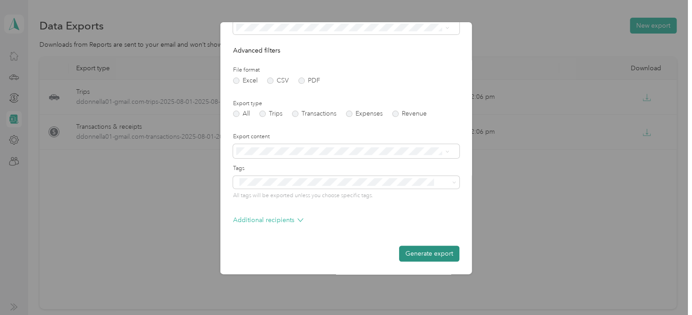
click at [438, 257] on button "Generate export" at bounding box center [429, 254] width 60 height 16
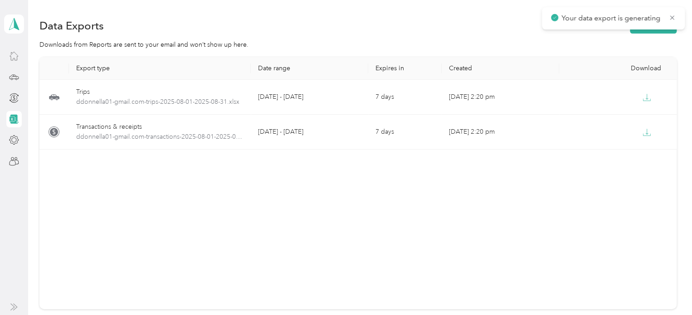
click at [487, 194] on div "Export type Date range Expires in Created Download Trips ddonnella01-gmail.com-…" at bounding box center [357, 183] width 637 height 252
click at [636, 29] on button "New export" at bounding box center [653, 26] width 47 height 16
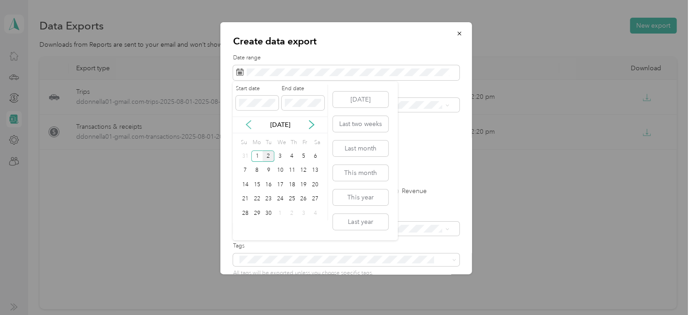
click at [251, 123] on icon at bounding box center [248, 124] width 9 height 9
click at [307, 154] on div "1" at bounding box center [303, 156] width 12 height 11
click at [248, 227] on div "31" at bounding box center [245, 227] width 12 height 11
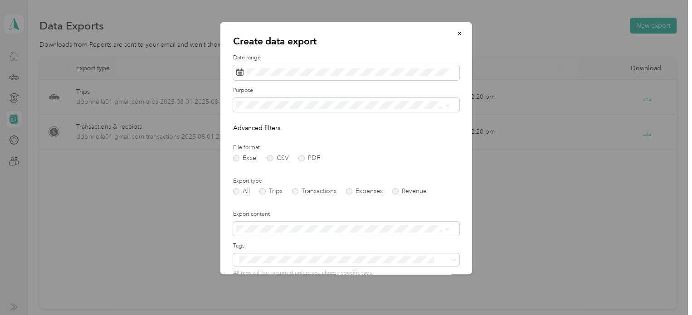
click at [250, 136] on div "Work" at bounding box center [342, 135] width 207 height 10
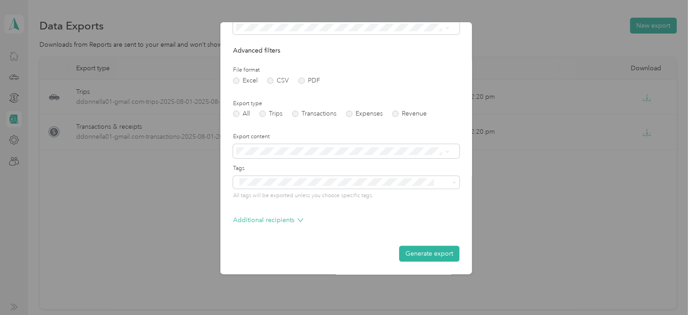
click at [341, 161] on form "Date range Purpose Advanced filters File format Excel CSV PDF Export type All T…" at bounding box center [346, 118] width 226 height 285
click at [417, 254] on button "Generate export" at bounding box center [429, 254] width 60 height 16
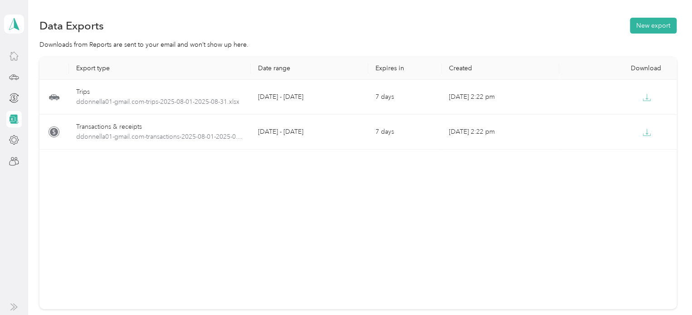
click at [550, 48] on div "Downloads from Reports are sent to your email and won’t show up here." at bounding box center [357, 45] width 637 height 10
click at [11, 50] on div at bounding box center [13, 56] width 15 height 16
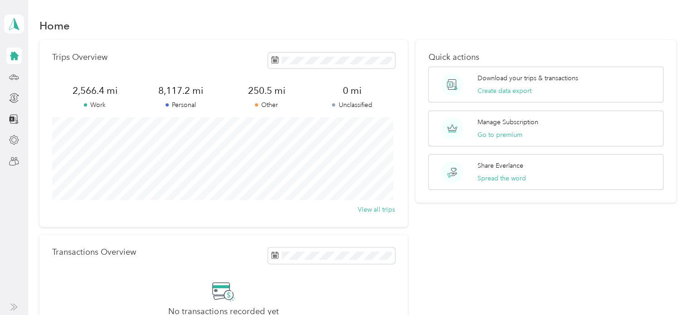
drag, startPoint x: 11, startPoint y: 50, endPoint x: 138, endPoint y: 31, distance: 128.8
click at [138, 31] on div "Home" at bounding box center [357, 25] width 637 height 19
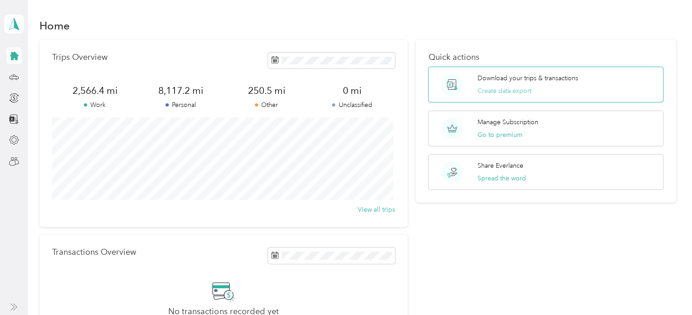
click at [521, 94] on button "Create data export" at bounding box center [504, 91] width 54 height 10
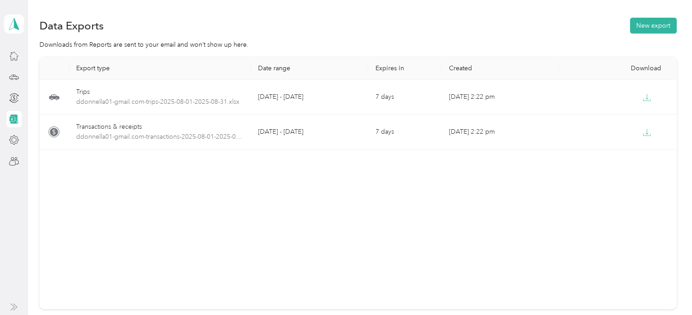
click at [579, 58] on th "Download" at bounding box center [617, 68] width 117 height 23
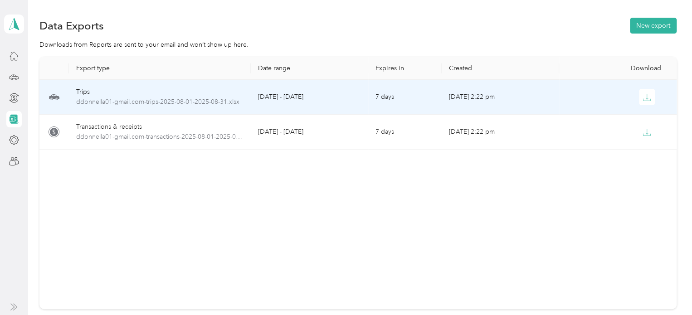
click at [479, 99] on td "[DATE] 2:22 pm" at bounding box center [500, 97] width 117 height 35
click at [479, 98] on td "[DATE] 2:22 pm" at bounding box center [500, 97] width 117 height 35
drag, startPoint x: 479, startPoint y: 98, endPoint x: 435, endPoint y: 105, distance: 44.1
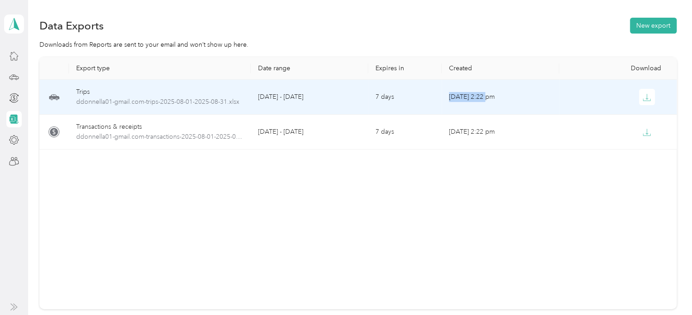
click at [435, 105] on tr "Trips ddonnella01-gmail.com-trips-2025-08-01-2025-08-31.xlsx [DATE] - [DATE] 7 …" at bounding box center [357, 97] width 637 height 35
click at [247, 106] on td "Trips ddonnella01-gmail.com-trips-2025-08-01-2025-08-31.xlsx" at bounding box center [160, 97] width 182 height 35
click at [649, 97] on button "button" at bounding box center [647, 97] width 16 height 16
